Goal: Task Accomplishment & Management: Manage account settings

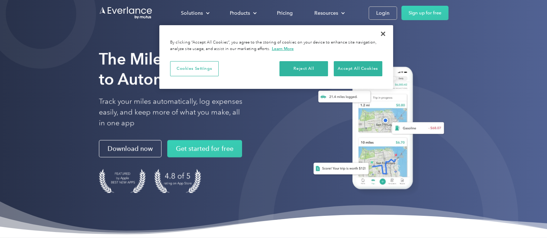
drag, startPoint x: 447, startPoint y: 56, endPoint x: 429, endPoint y: 33, distance: 29.8
click at [446, 55] on div at bounding box center [377, 127] width 144 height 163
click at [373, 14] on link "Login" at bounding box center [383, 12] width 28 height 13
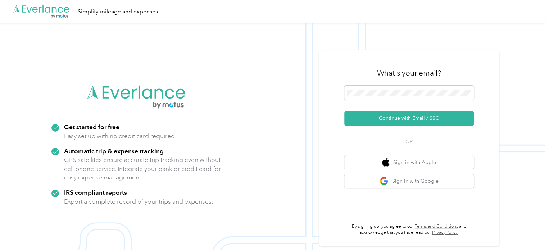
click at [408, 124] on button "Continue with Email / SSO" at bounding box center [408, 118] width 129 height 15
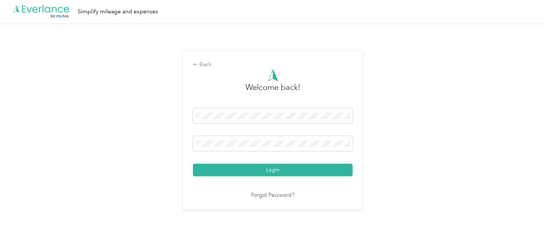
click at [290, 165] on button "Login" at bounding box center [273, 170] width 160 height 13
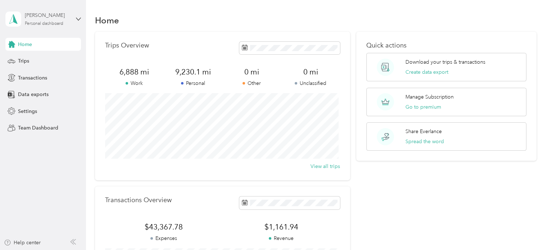
click at [42, 22] on div "Personal dashboard" at bounding box center [44, 24] width 38 height 4
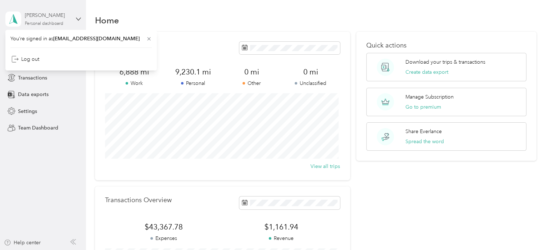
click at [42, 22] on div "Personal dashboard" at bounding box center [44, 24] width 38 height 4
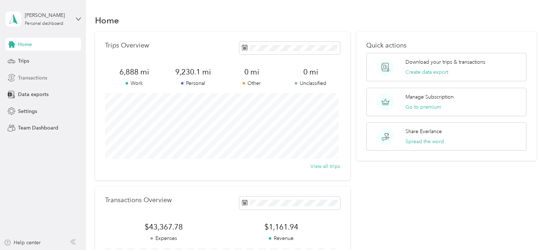
click at [30, 79] on span "Transactions" at bounding box center [32, 78] width 29 height 8
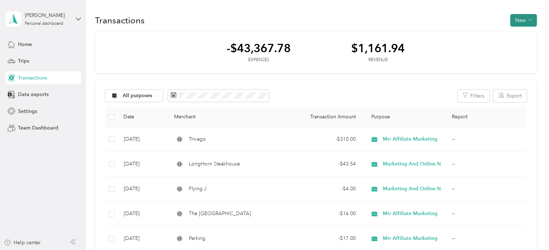
click at [523, 26] on button "New" at bounding box center [523, 20] width 27 height 13
click at [520, 38] on li "Expense" at bounding box center [515, 33] width 37 height 13
click at [511, 35] on span "Expense" at bounding box center [518, 34] width 19 height 8
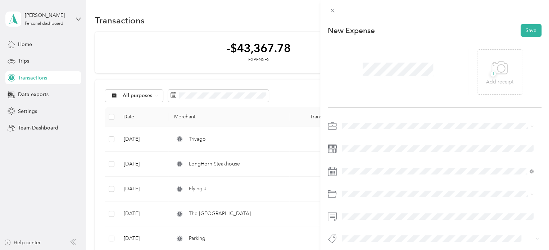
click at [394, 115] on div "New Expense Save + Add receipt" at bounding box center [434, 146] width 229 height 255
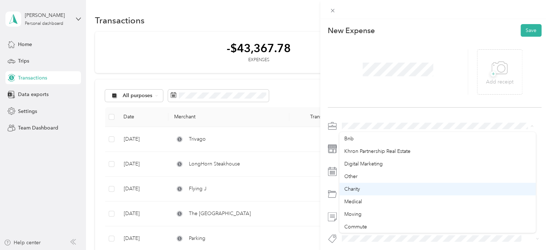
scroll to position [101, 0]
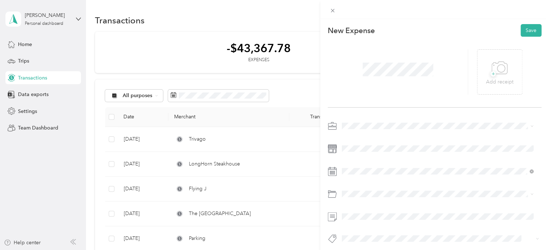
click at [365, 179] on li "Other" at bounding box center [437, 176] width 196 height 13
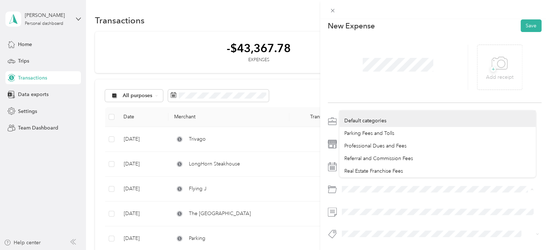
scroll to position [0, 0]
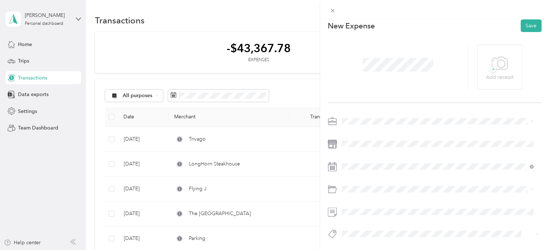
click at [377, 173] on li "Real Estate Franchise Fees" at bounding box center [437, 171] width 196 height 13
click at [491, 67] on span "+" at bounding box center [492, 69] width 5 height 5
click at [527, 32] on div at bounding box center [435, 67] width 214 height 71
click at [526, 32] on div at bounding box center [435, 67] width 214 height 71
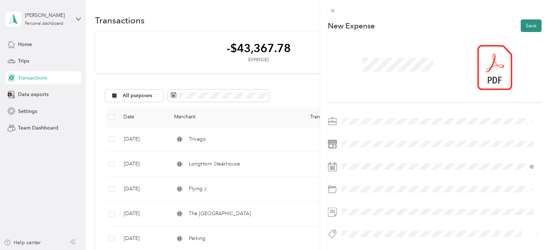
click at [522, 23] on button "Save" at bounding box center [530, 25] width 21 height 13
